Goal: Information Seeking & Learning: Find specific fact

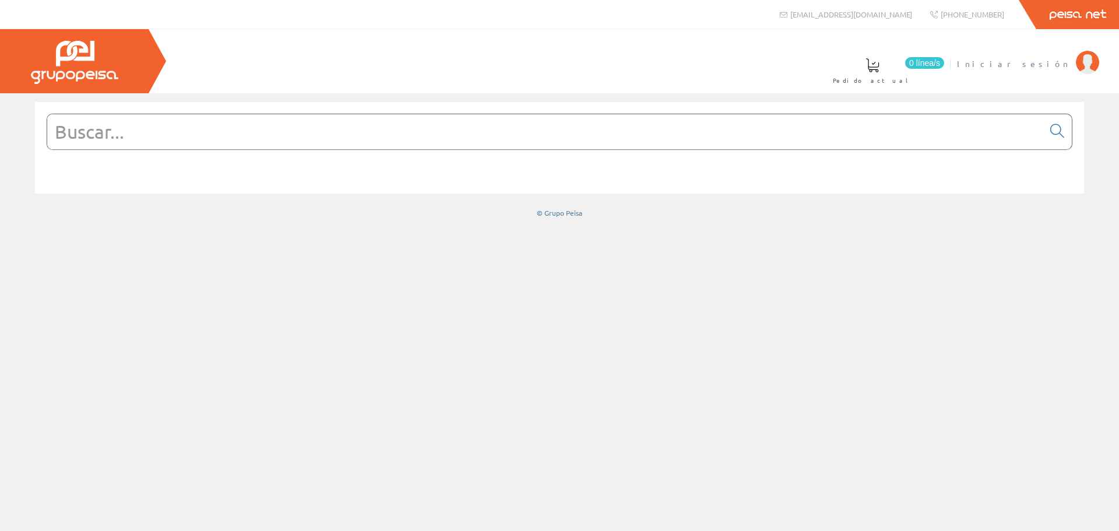
click at [1032, 62] on span "Iniciar sesión" at bounding box center [1013, 64] width 113 height 12
click at [273, 128] on input "text" at bounding box center [545, 131] width 996 height 35
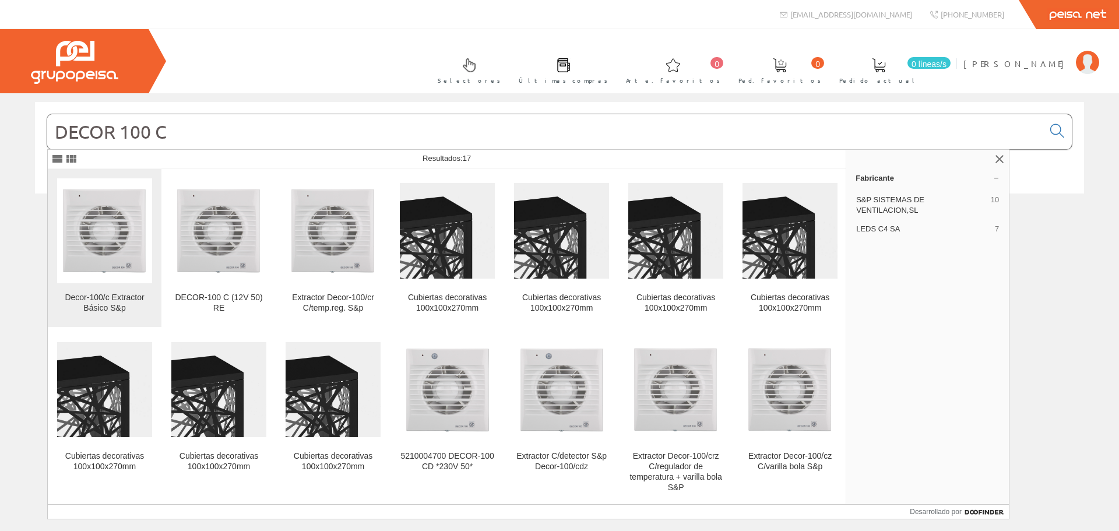
type input "DECOR 100 C"
click at [108, 229] on img at bounding box center [104, 230] width 95 height 95
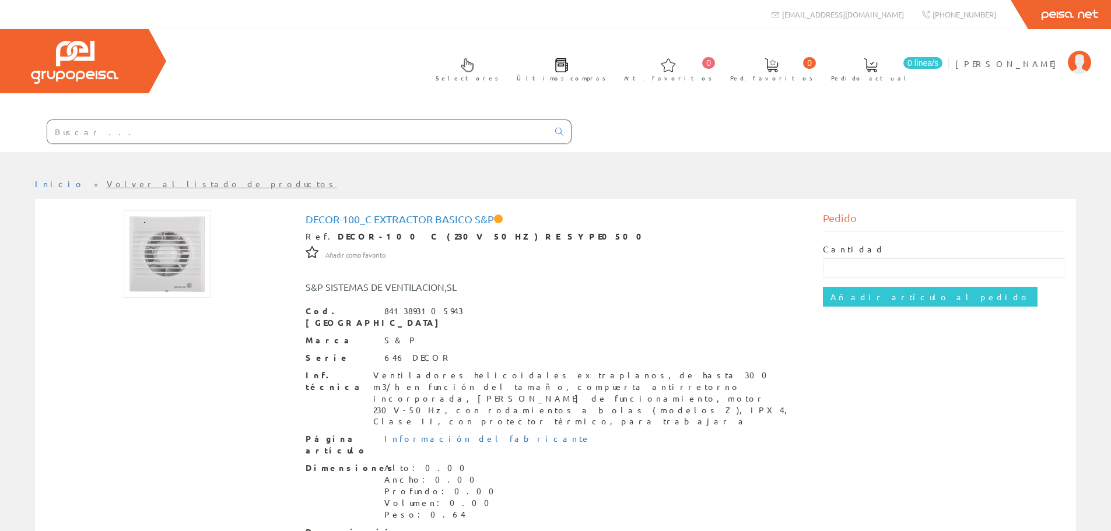
click at [168, 135] on input "text" at bounding box center [297, 131] width 501 height 23
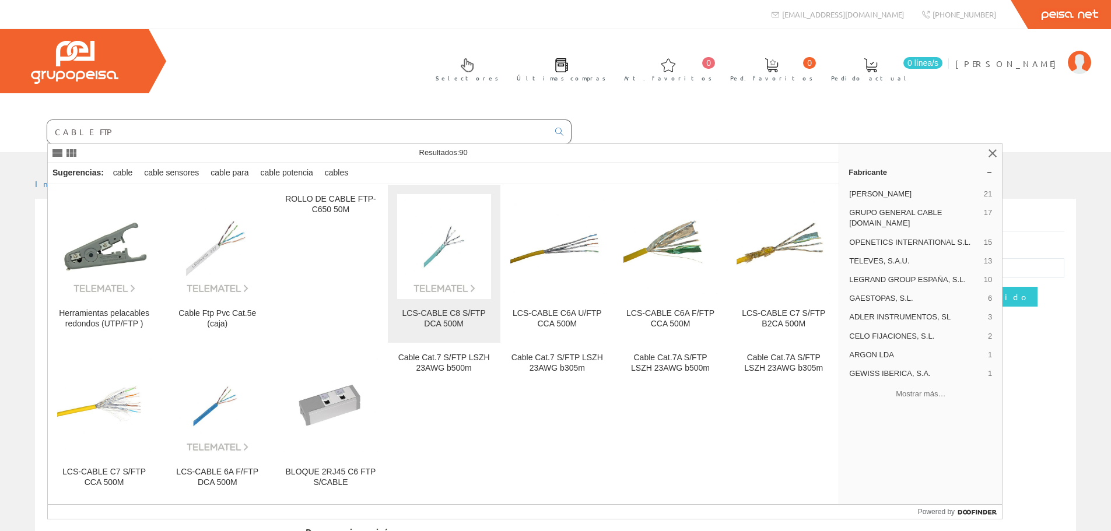
type input "CABLE FTP"
click at [451, 305] on link "LCS-CABLE C8 S/FTP DCA 500M" at bounding box center [444, 264] width 113 height 158
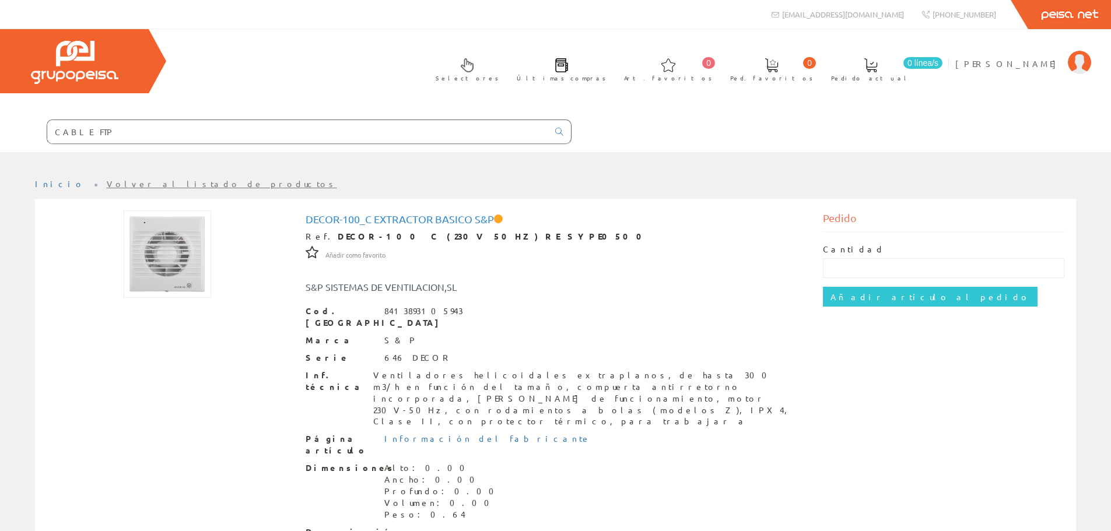
click at [208, 127] on input "CABLE FTP" at bounding box center [297, 131] width 501 height 23
click at [560, 133] on icon at bounding box center [559, 132] width 8 height 8
click at [115, 131] on input "CABLE FTP" at bounding box center [297, 131] width 501 height 23
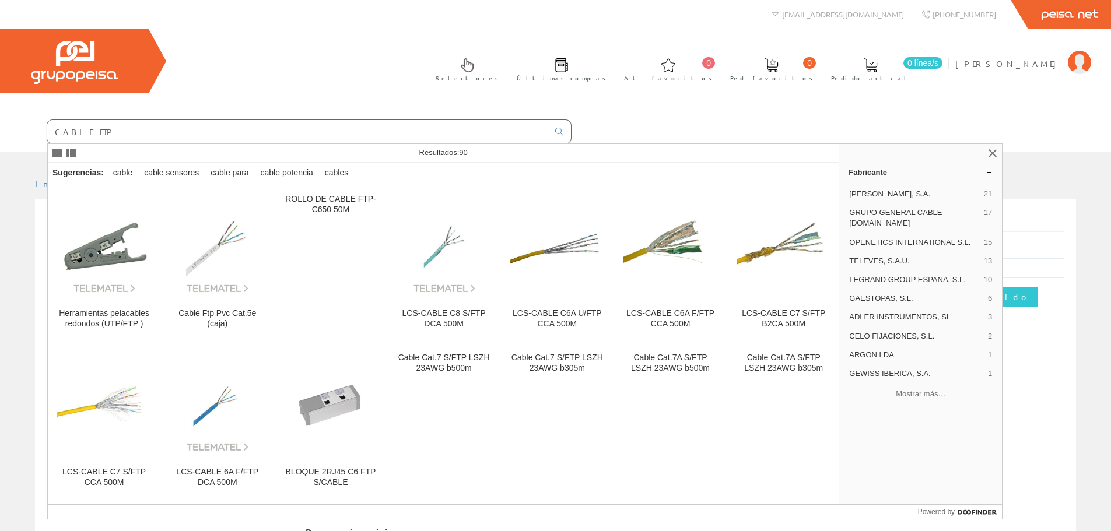
type input "CABLE FTP T"
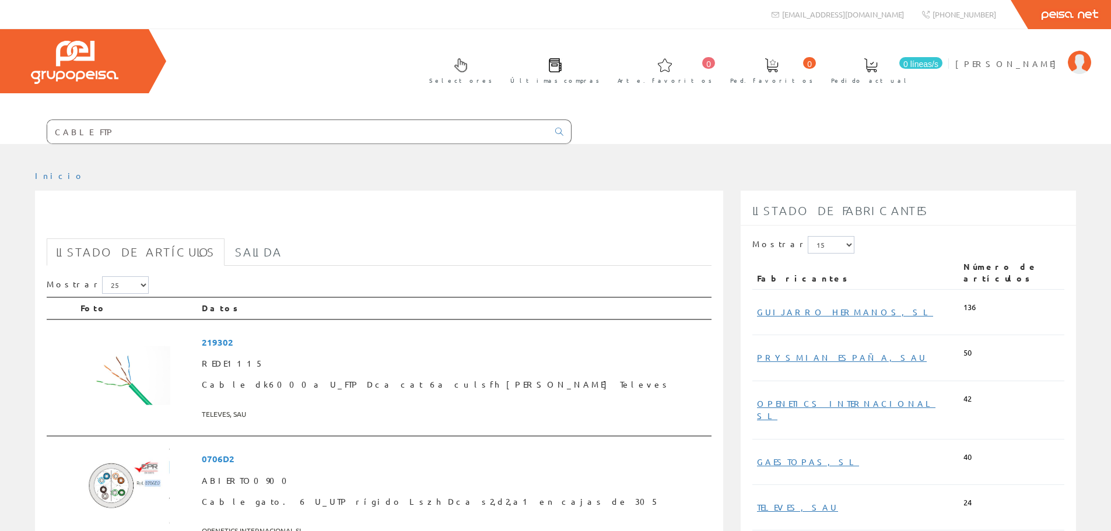
drag, startPoint x: 0, startPoint y: 0, endPoint x: 115, endPoint y: 130, distance: 173.5
click at [115, 130] on input "CABLE FTP" at bounding box center [297, 131] width 501 height 23
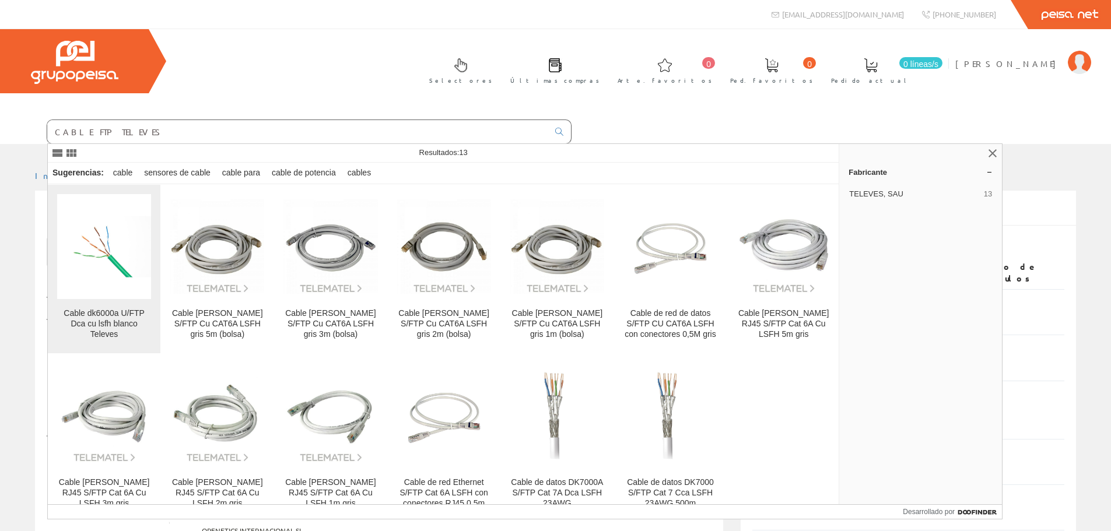
type input "CABLE FTP TELEVES"
click at [87, 267] on img at bounding box center [104, 247] width 94 height 92
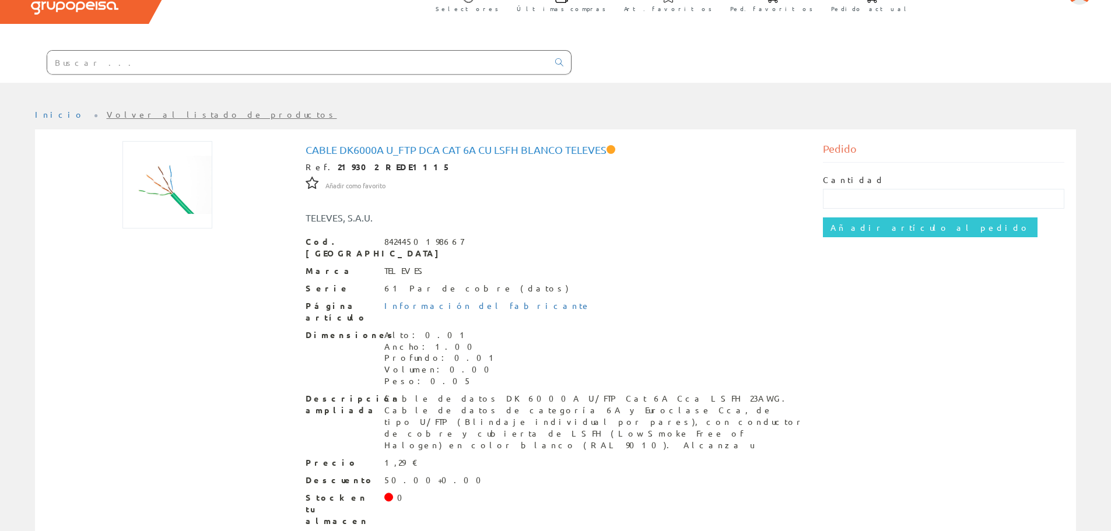
scroll to position [75, 0]
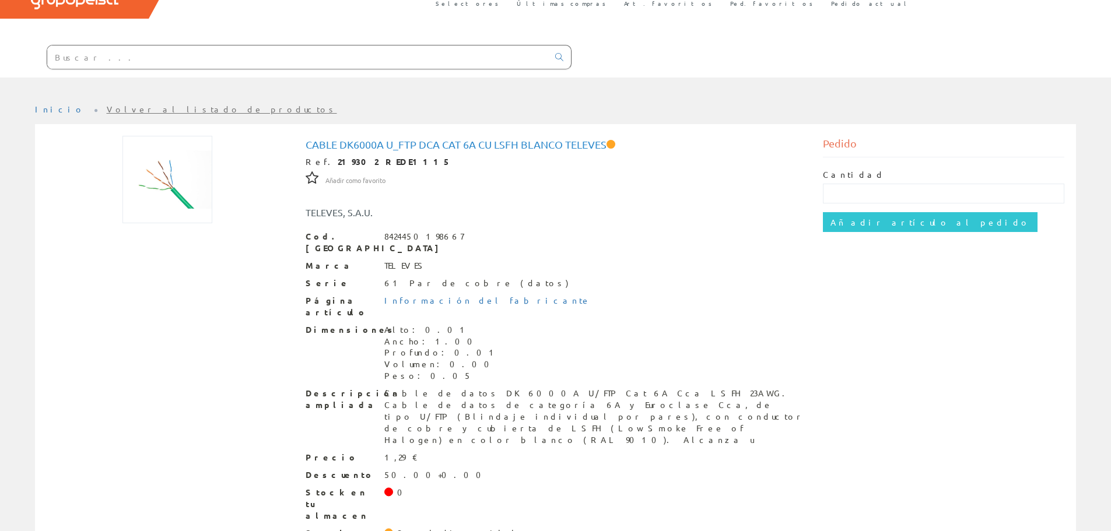
click at [402, 528] on div "Stock disponible" at bounding box center [462, 534] width 130 height 12
drag, startPoint x: 425, startPoint y: 475, endPoint x: 435, endPoint y: 475, distance: 9.9
click at [426, 528] on div "Stock disponible" at bounding box center [462, 534] width 130 height 12
